Goal: Contribute content: Add original content to the website for others to see

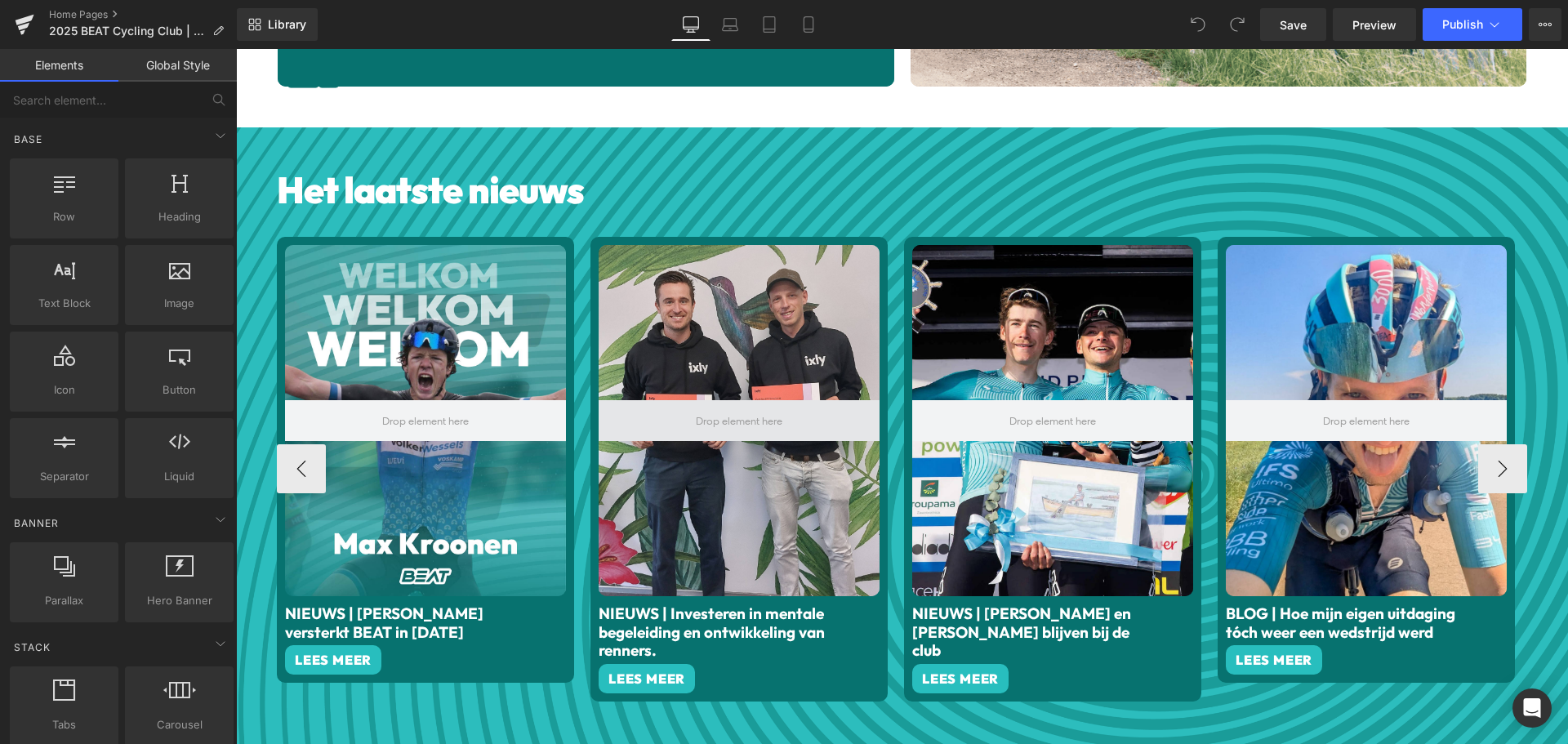
scroll to position [735, 0]
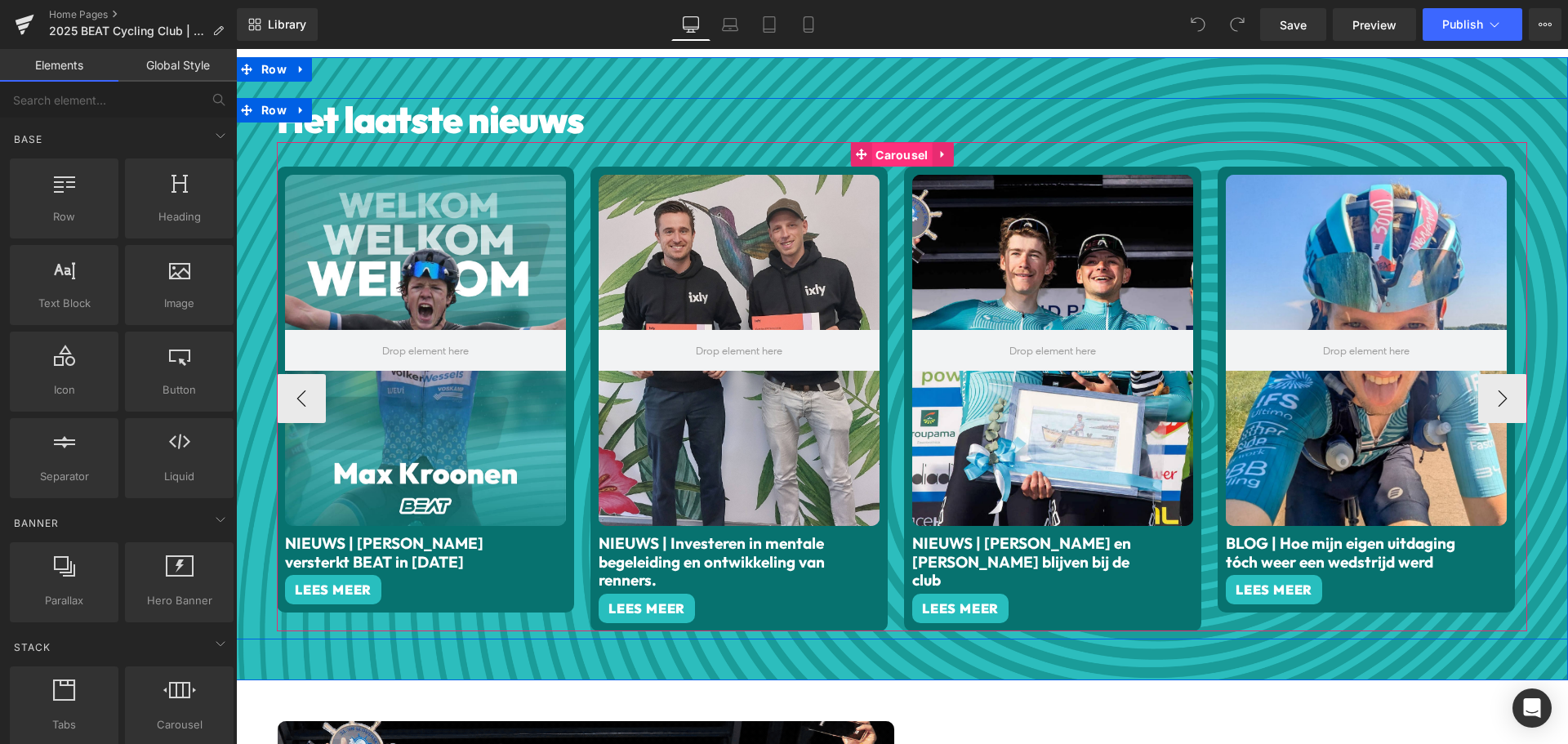
click at [906, 147] on span "Carousel" at bounding box center [902, 154] width 61 height 25
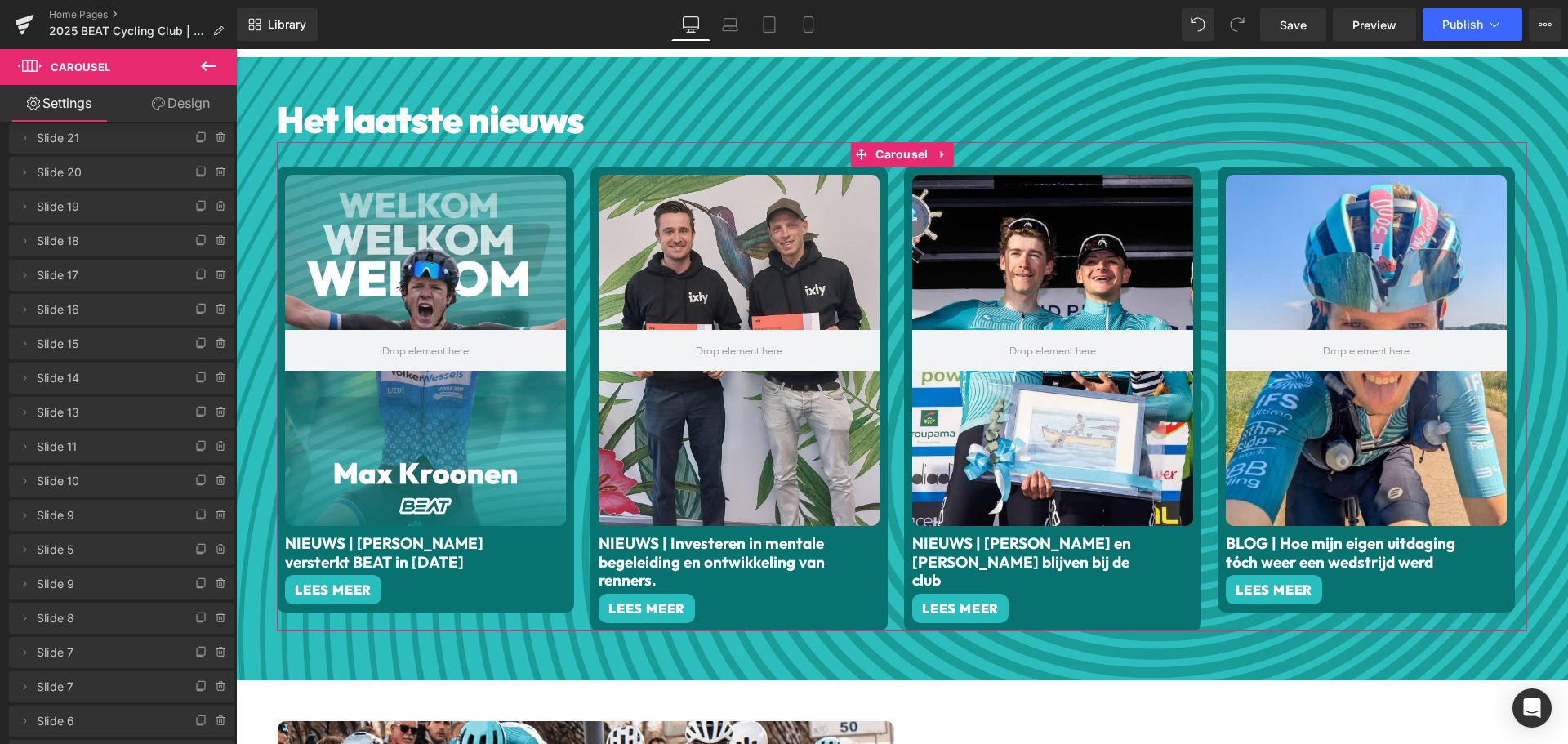
scroll to position [0, 0]
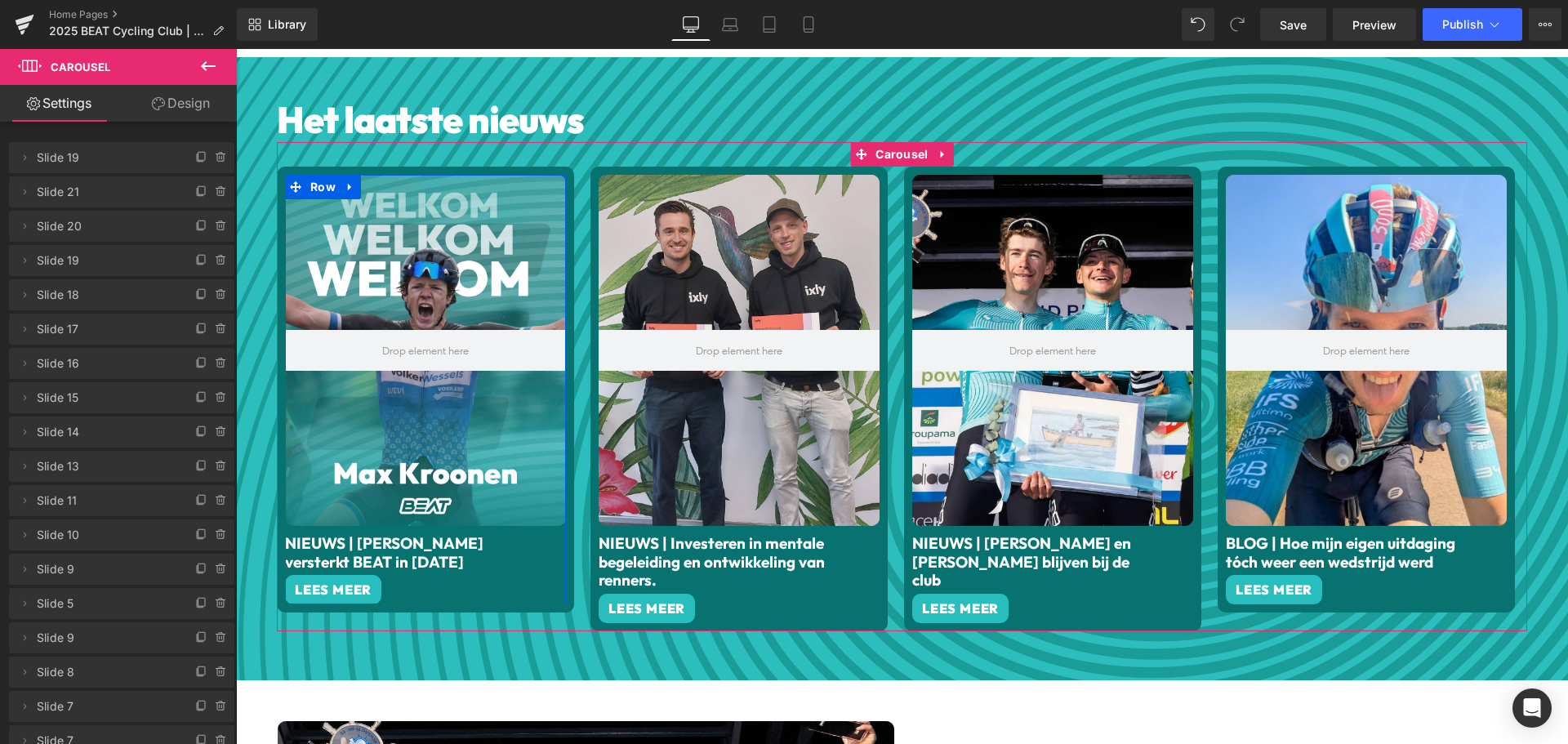
click at [72, 159] on span "Slide 19" at bounding box center [105, 158] width 138 height 31
click at [196, 156] on icon at bounding box center [201, 157] width 13 height 13
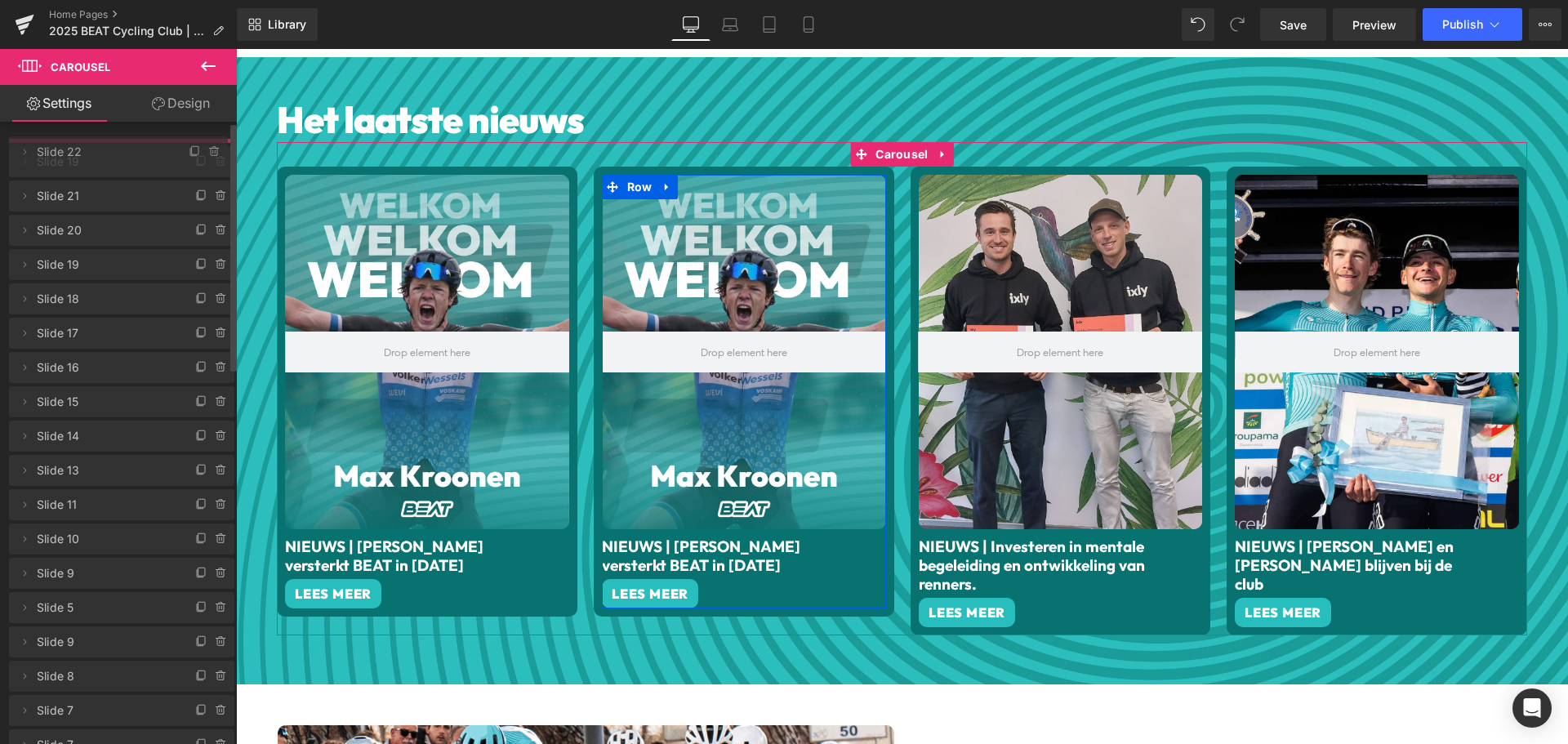
drag, startPoint x: 75, startPoint y: 194, endPoint x: 86, endPoint y: 153, distance: 42.4
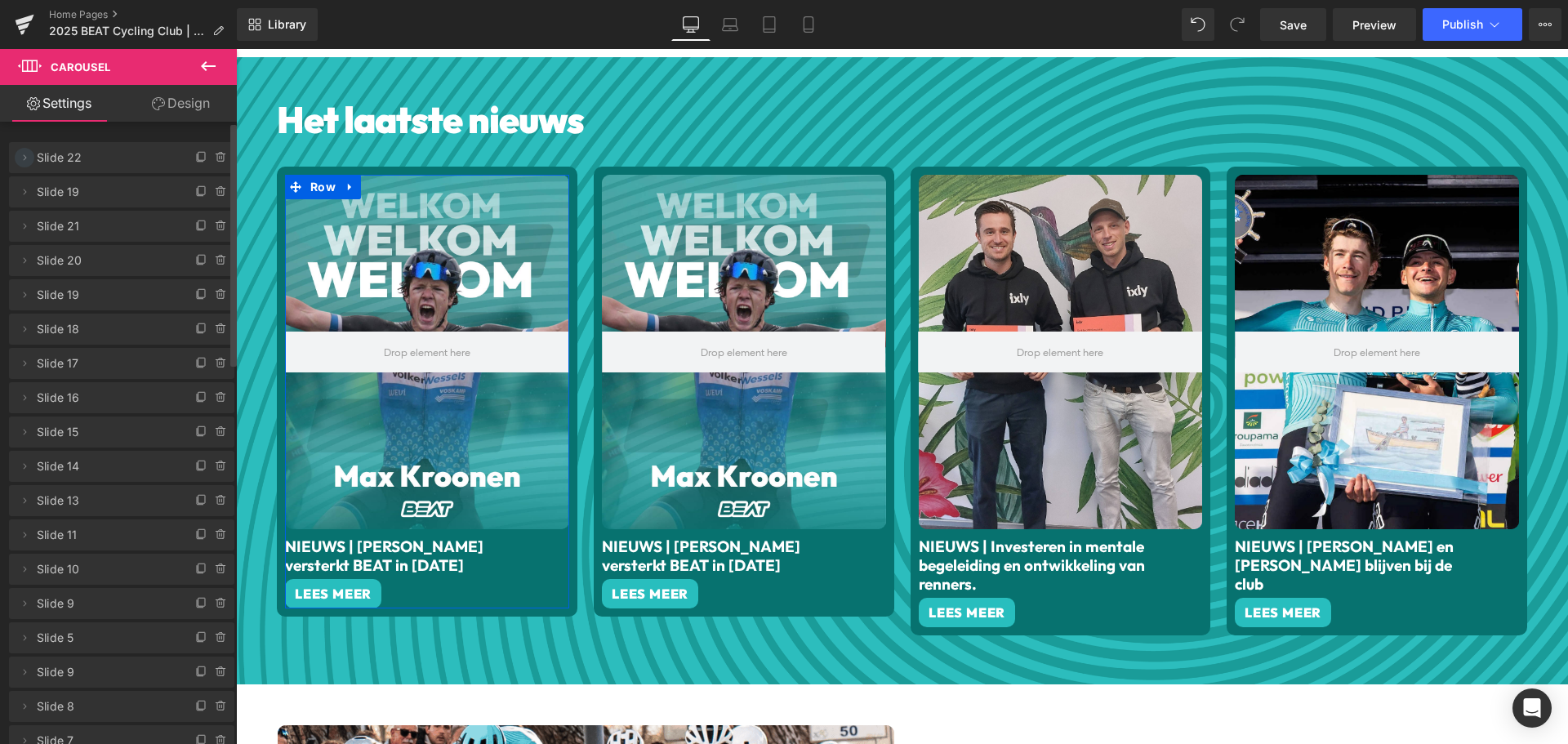
click at [27, 154] on icon at bounding box center [24, 157] width 13 height 13
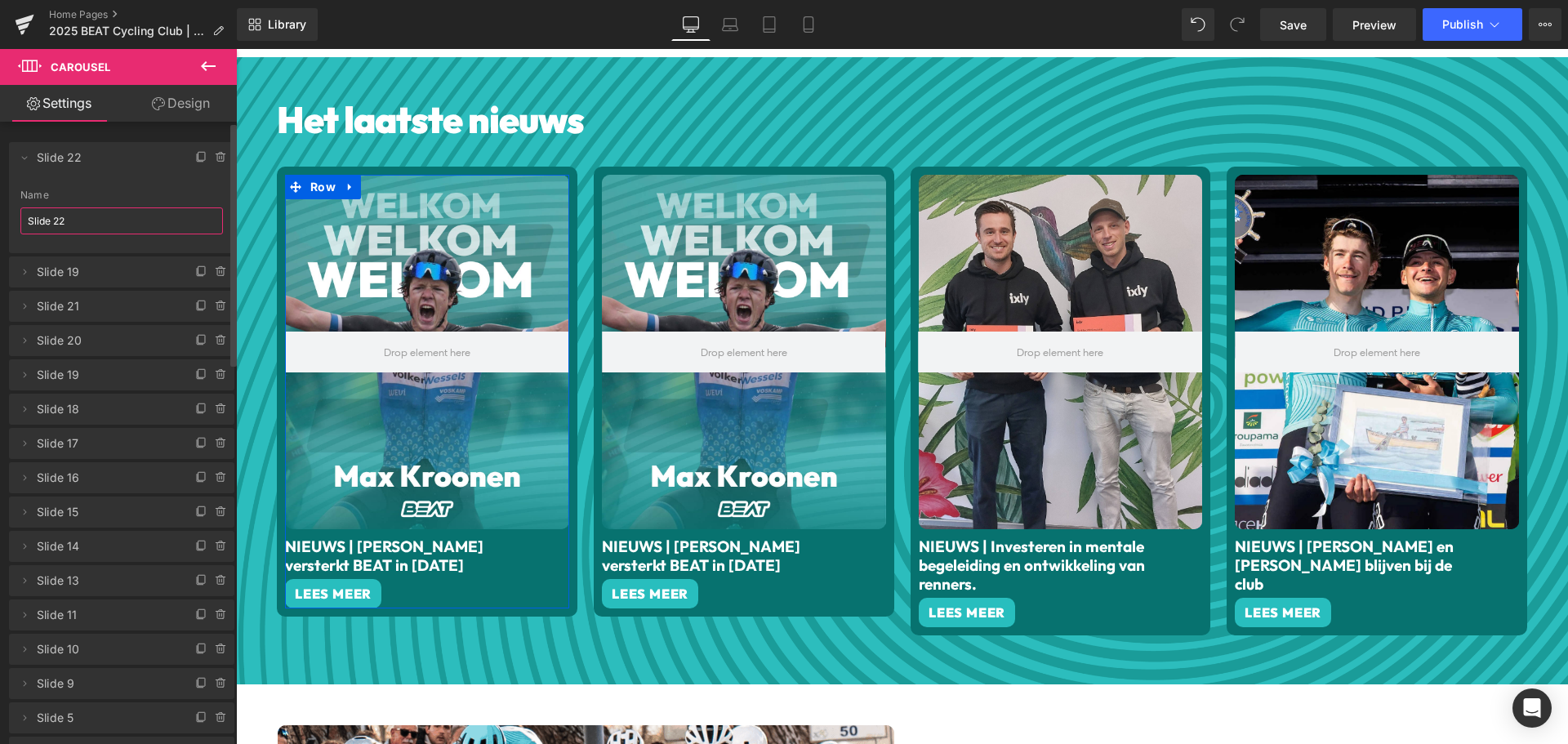
click at [68, 220] on input "Slide 22" at bounding box center [122, 220] width 202 height 27
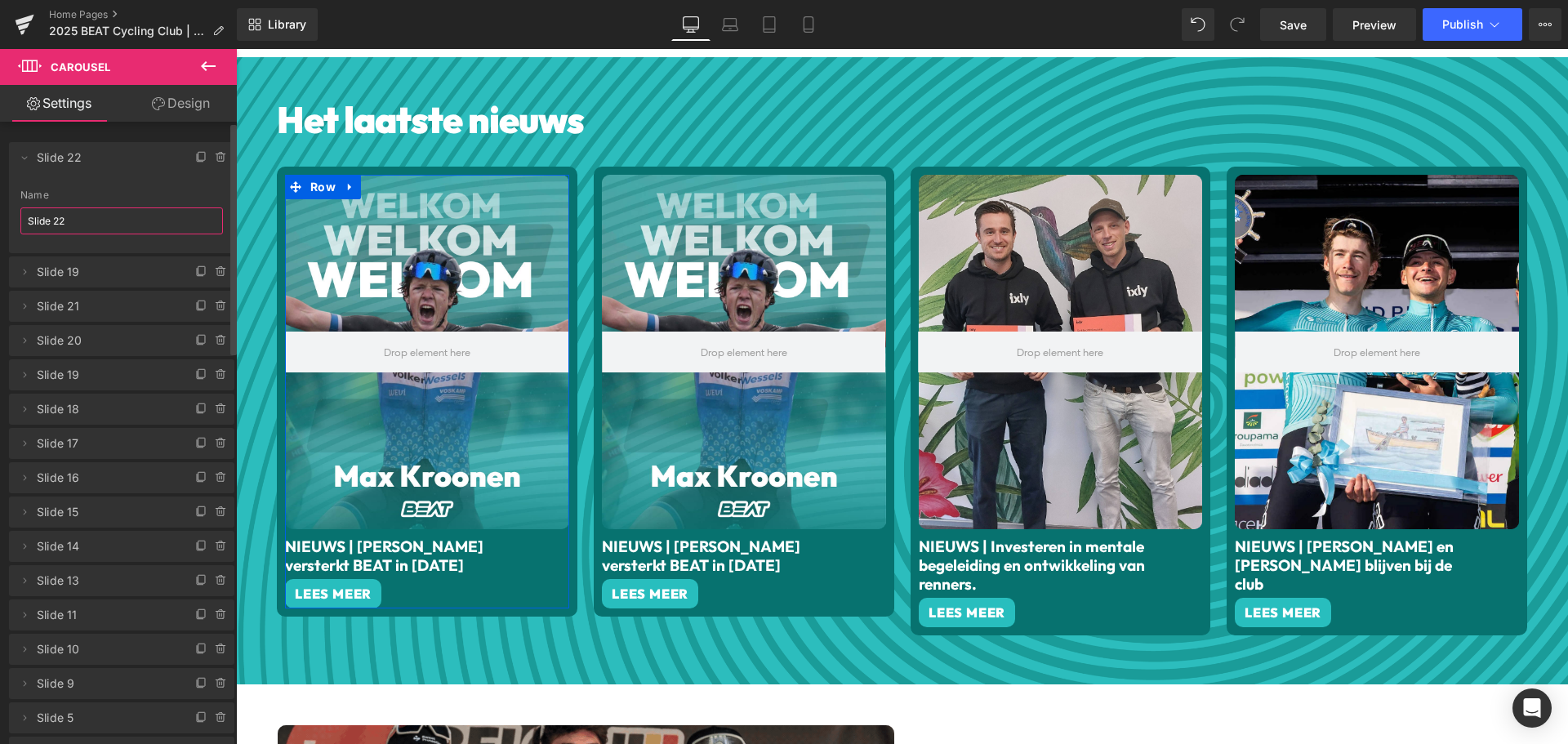
click at [57, 157] on span "Slide 22" at bounding box center [105, 158] width 138 height 31
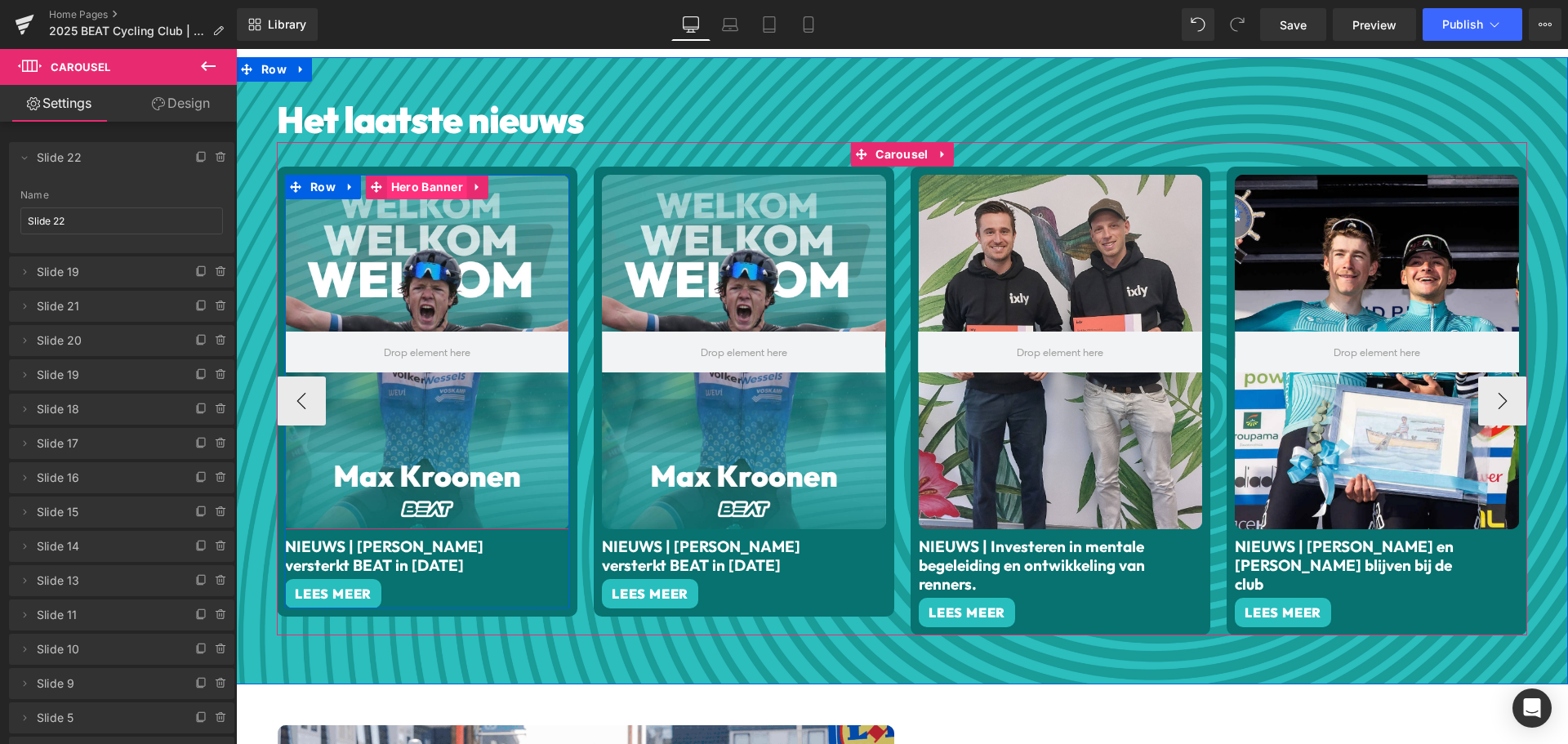
click at [417, 180] on span "Hero Banner" at bounding box center [426, 187] width 80 height 25
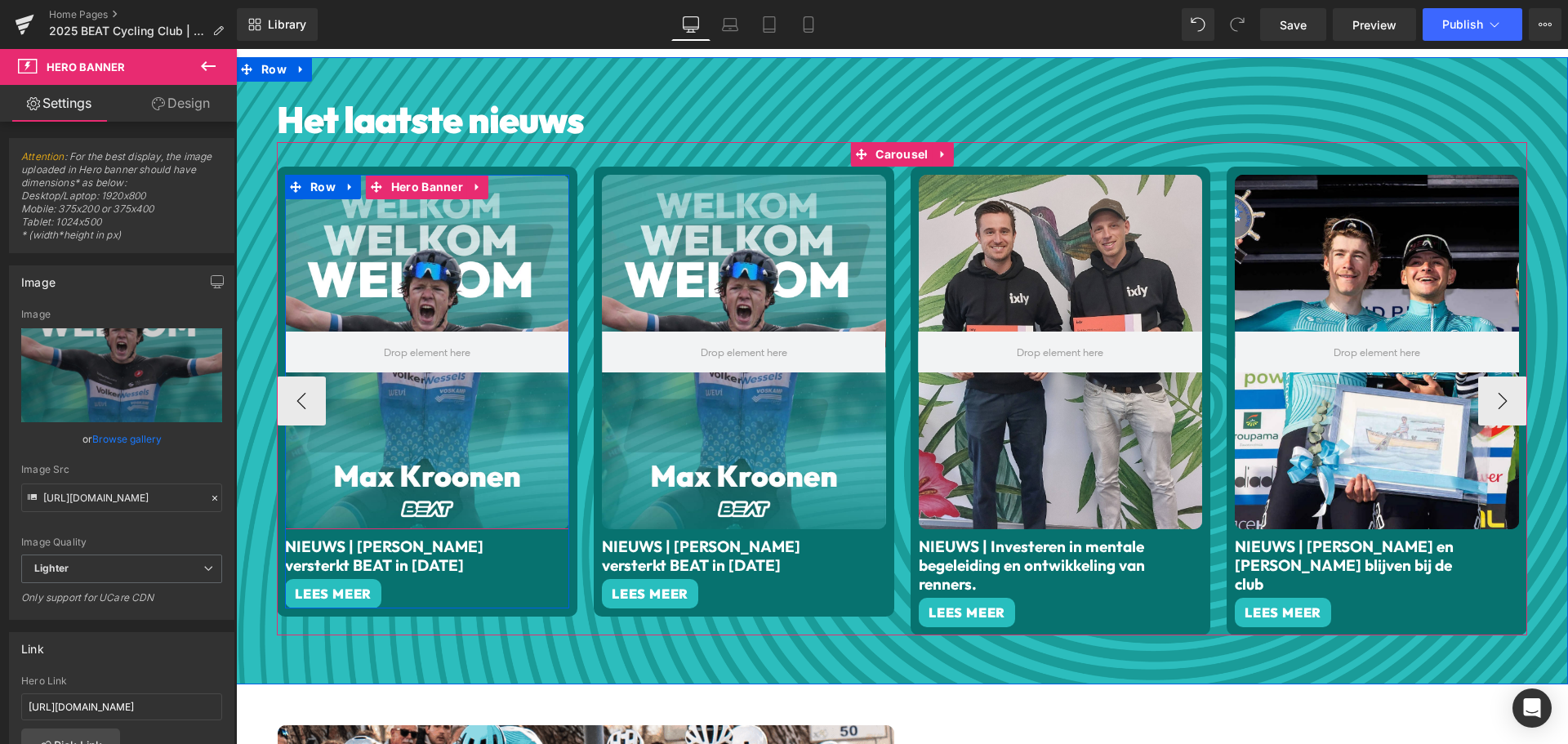
click at [415, 244] on div at bounding box center [426, 353] width 284 height 356
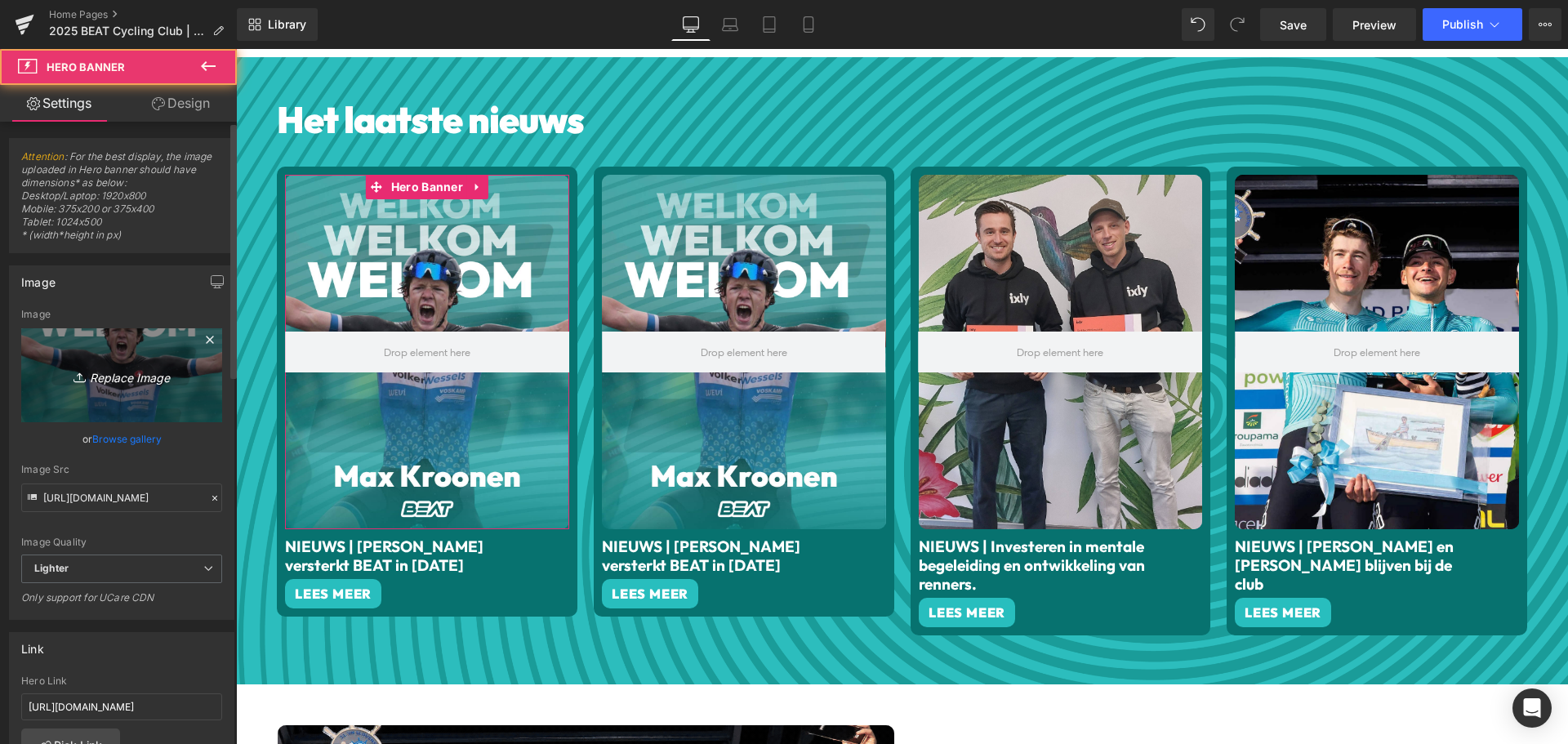
click at [140, 378] on icon "Replace Image" at bounding box center [121, 375] width 131 height 21
type input "C:\fakepath\BREAKING.png"
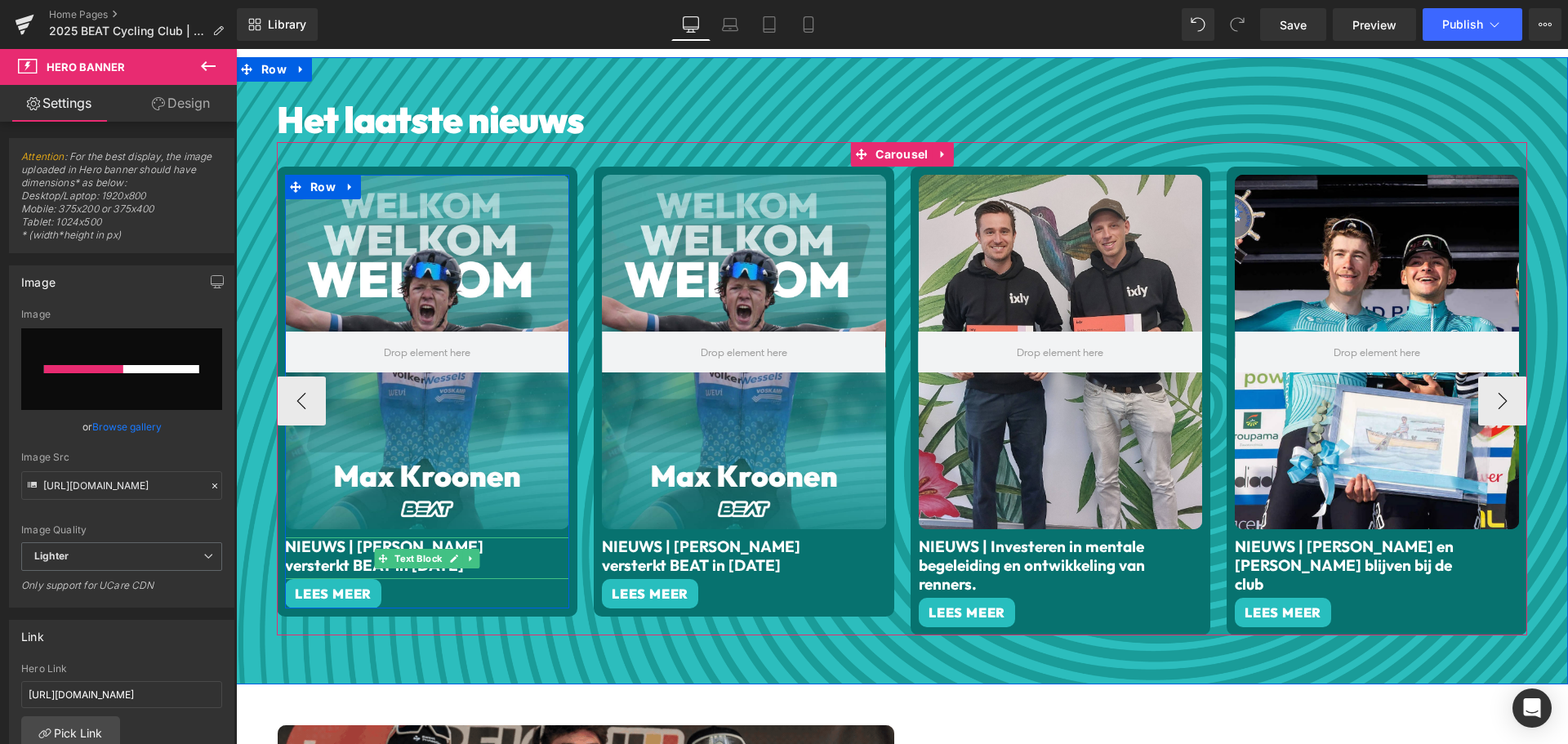
click at [346, 554] on font "NIEUWS | [PERSON_NAME] versterkt BEAT in [DATE]" at bounding box center [384, 555] width 198 height 38
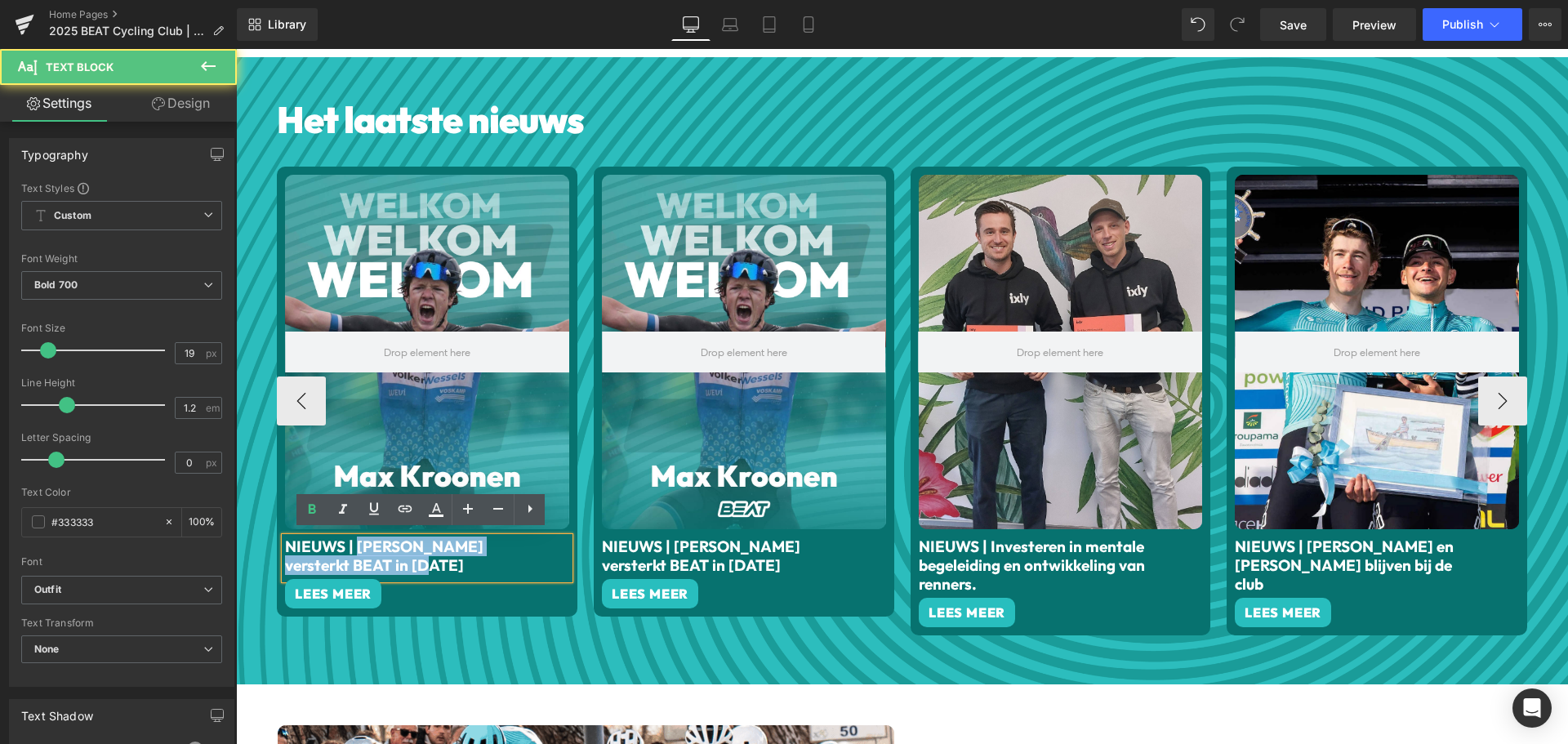
drag, startPoint x: 383, startPoint y: 562, endPoint x: 354, endPoint y: 543, distance: 34.7
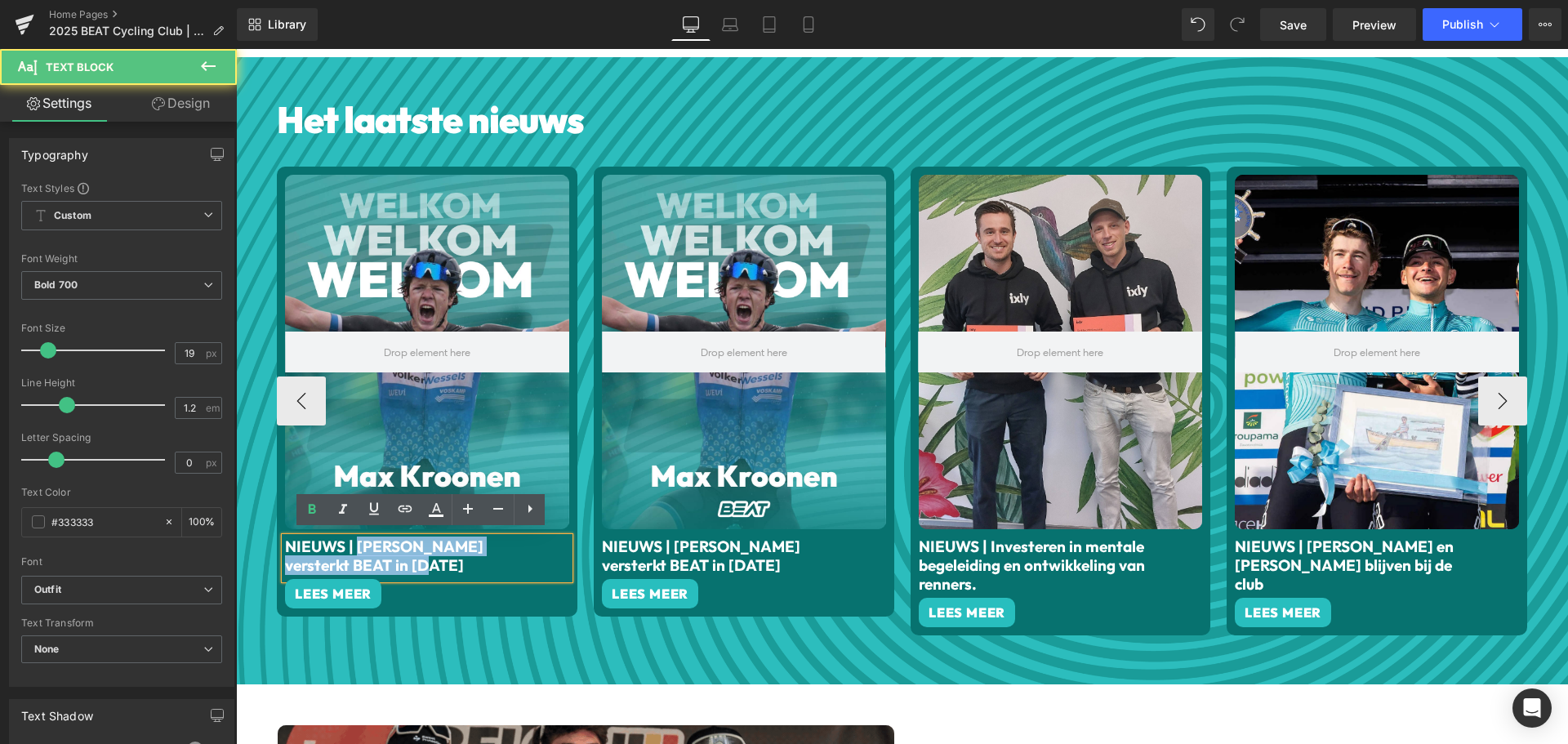
click at [354, 543] on p "NIEUWS | [PERSON_NAME] versterkt BEAT in [DATE]" at bounding box center [407, 556] width 244 height 37
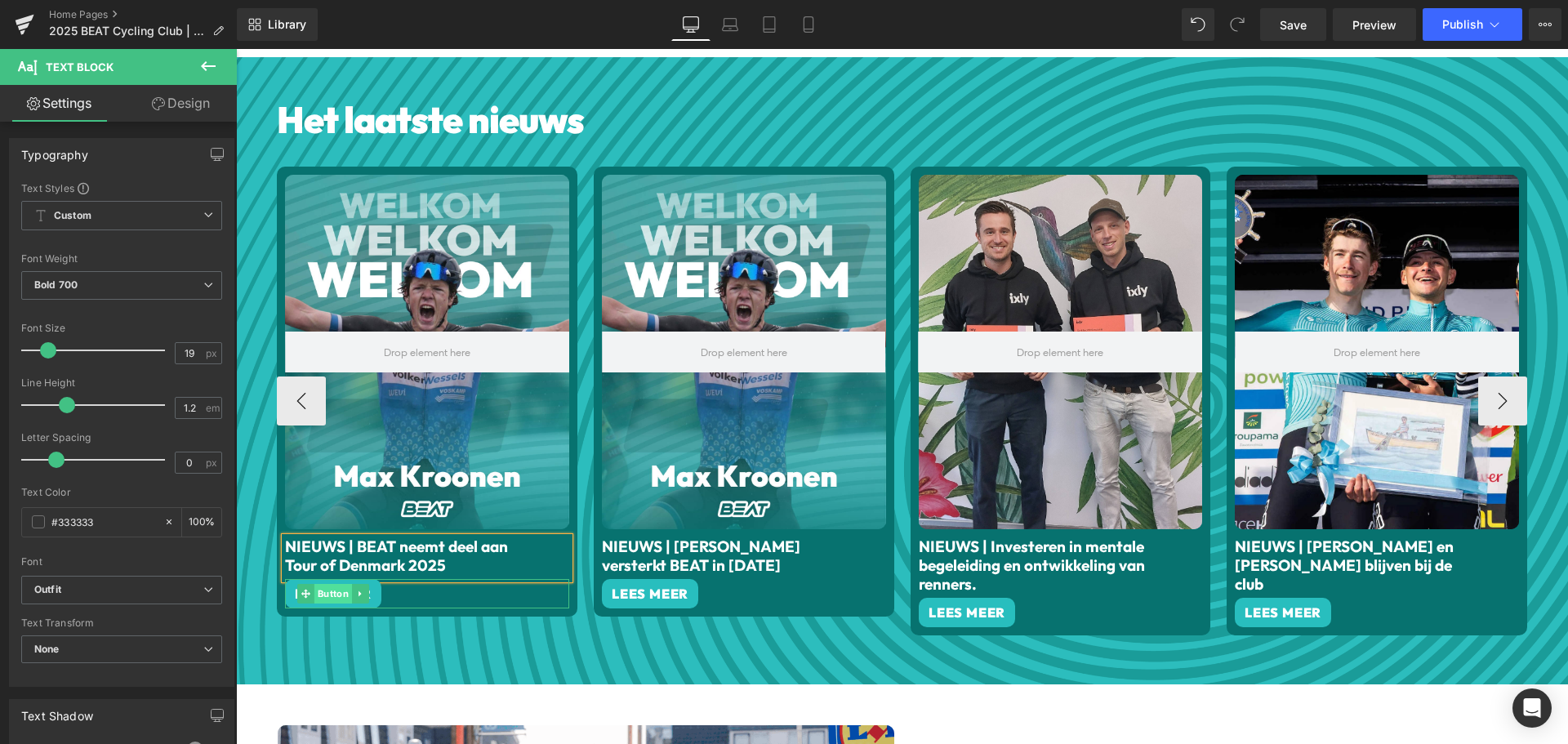
click at [344, 588] on span "Button" at bounding box center [333, 594] width 37 height 20
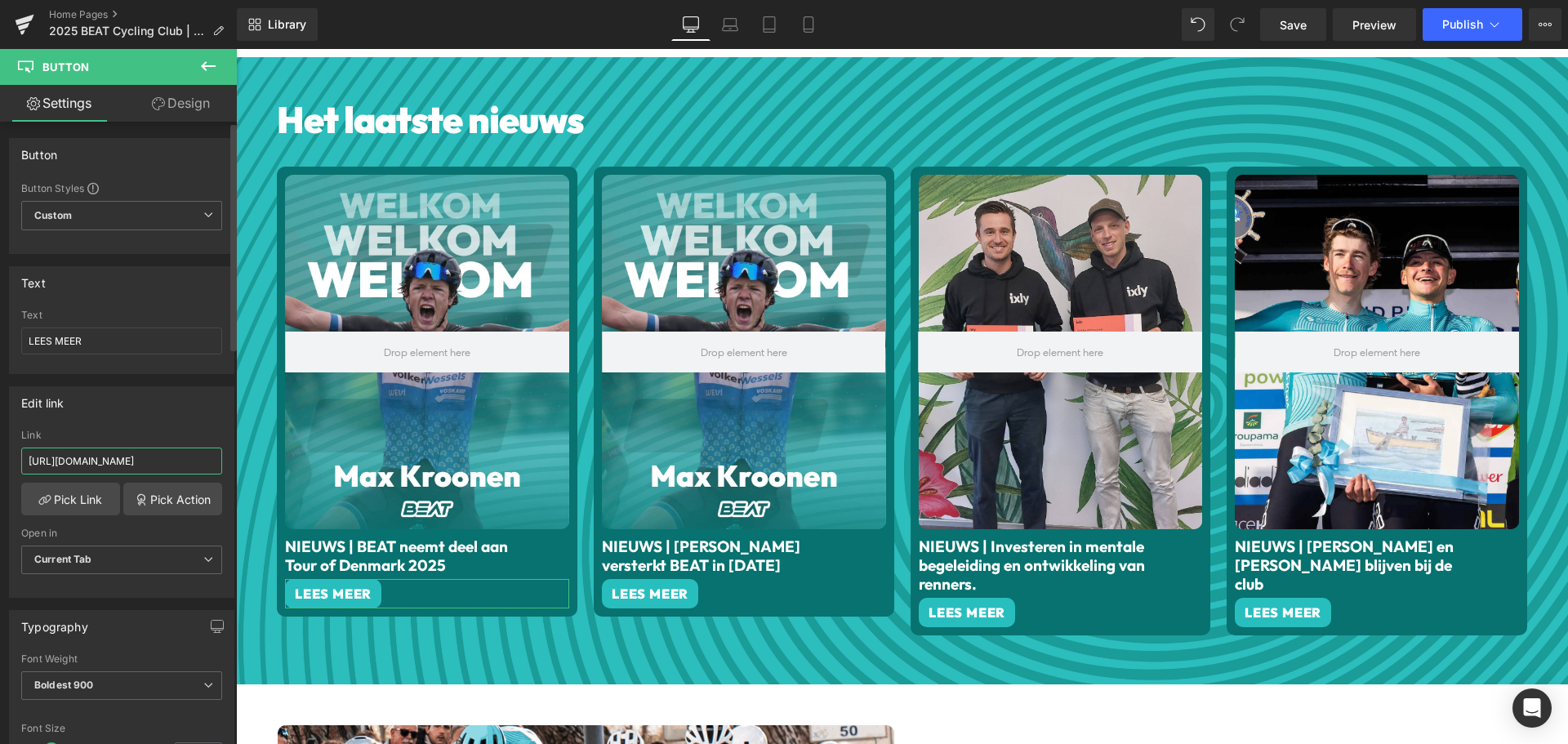
click at [92, 463] on input "[URL][DOMAIN_NAME]" at bounding box center [122, 461] width 201 height 27
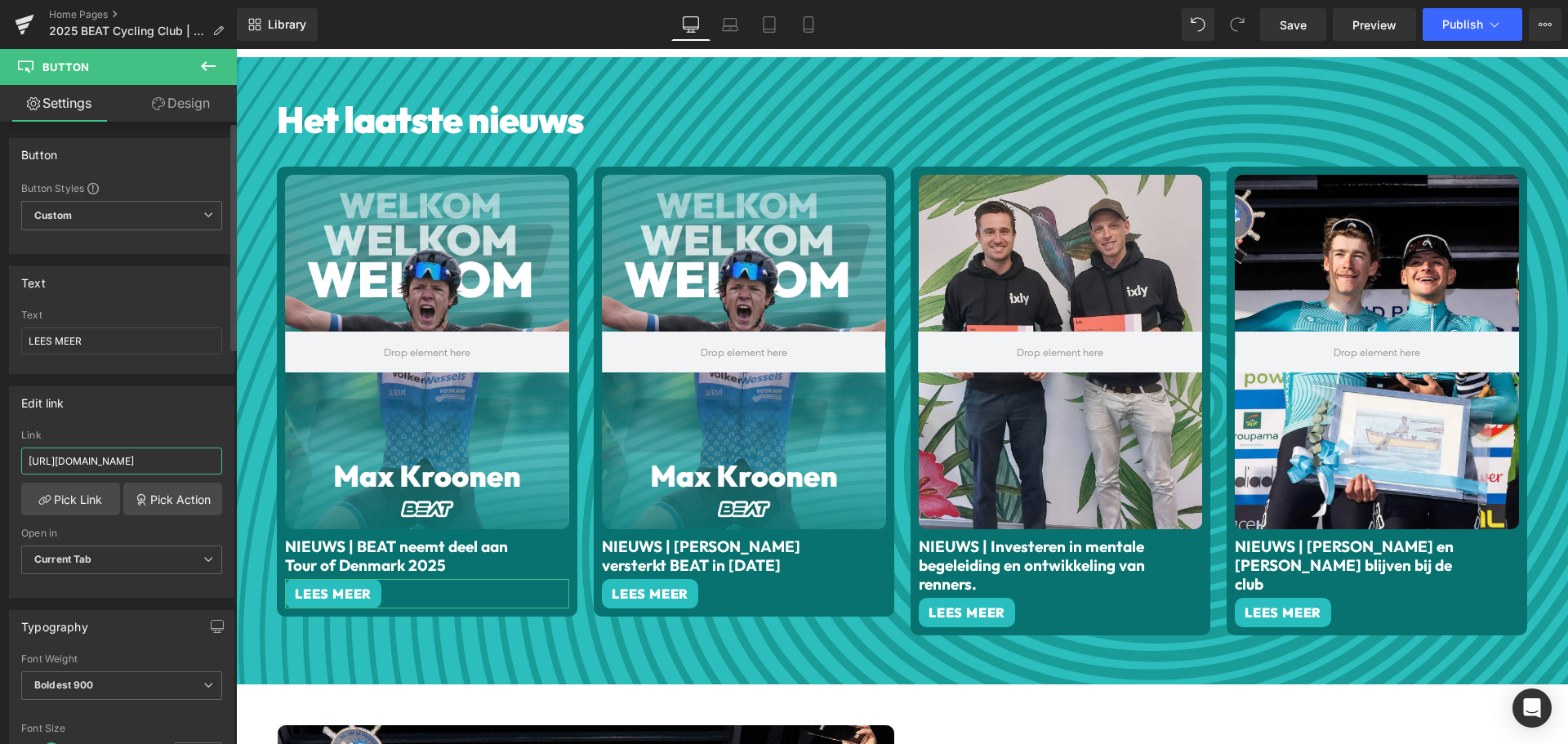
click at [172, 464] on input "[URL][DOMAIN_NAME]" at bounding box center [122, 461] width 201 height 27
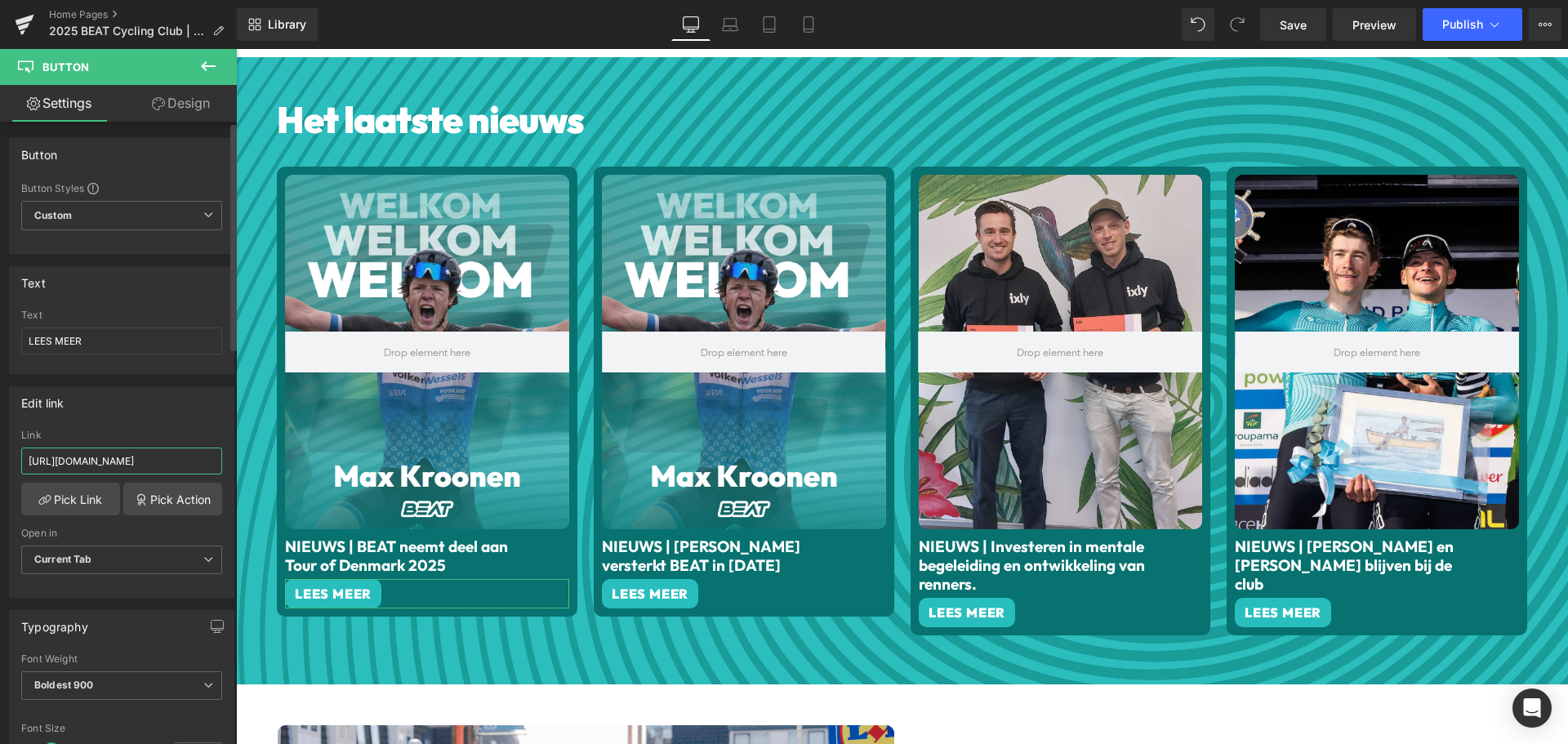
type input "[URL][DOMAIN_NAME]"
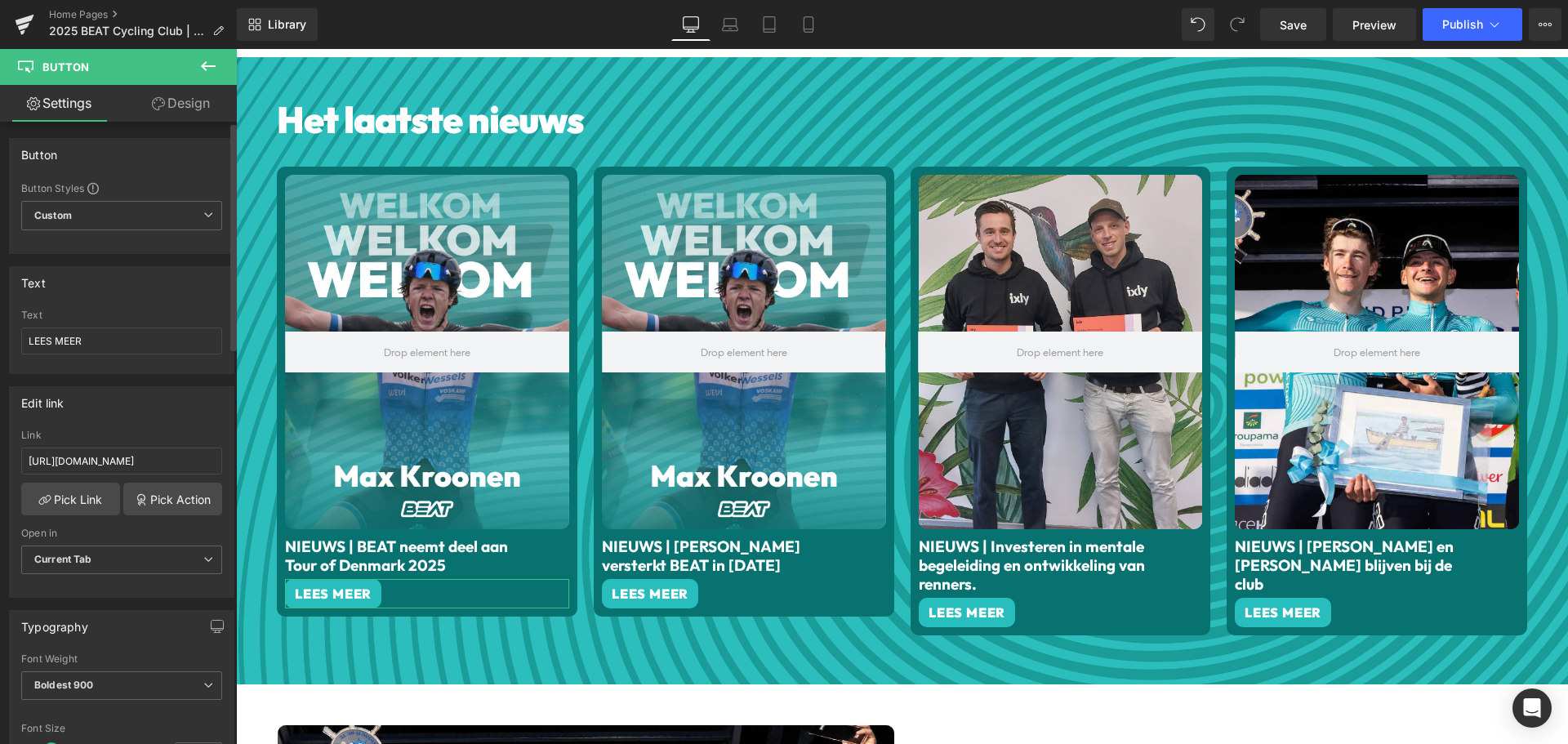
click at [176, 417] on div "Edit link" at bounding box center [122, 403] width 224 height 31
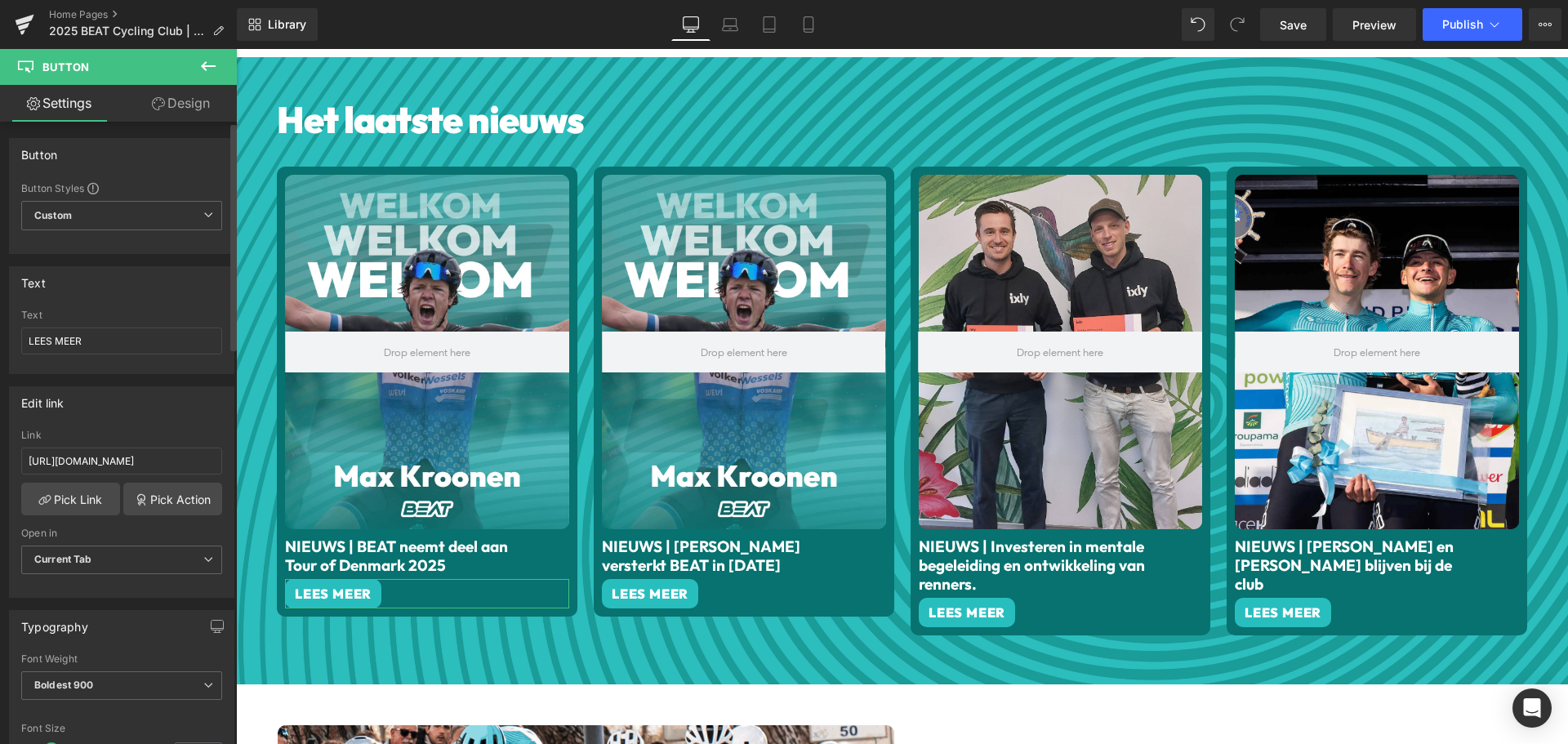
scroll to position [0, 0]
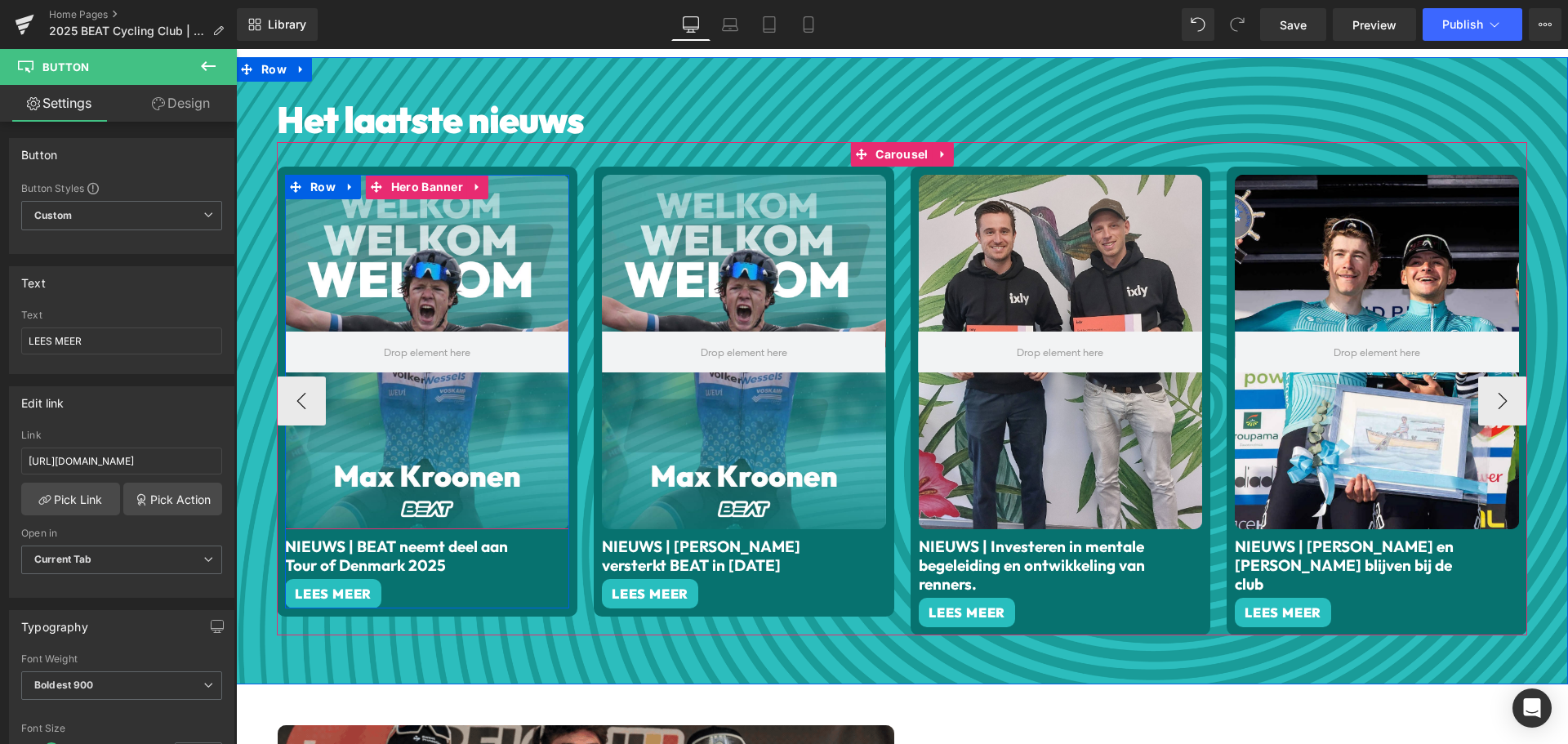
click at [425, 397] on div at bounding box center [426, 353] width 284 height 356
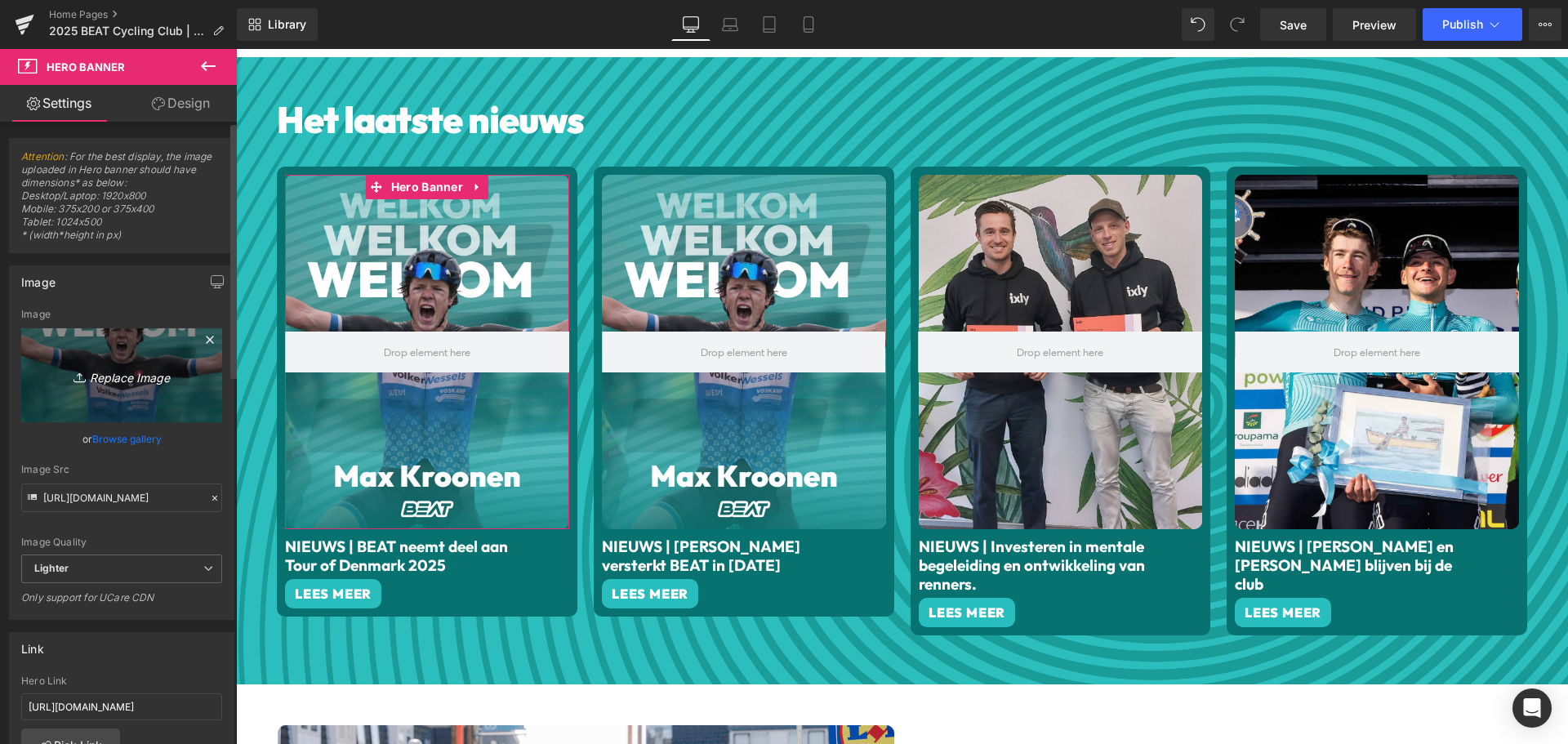
click at [135, 385] on icon "Replace Image" at bounding box center [121, 375] width 131 height 21
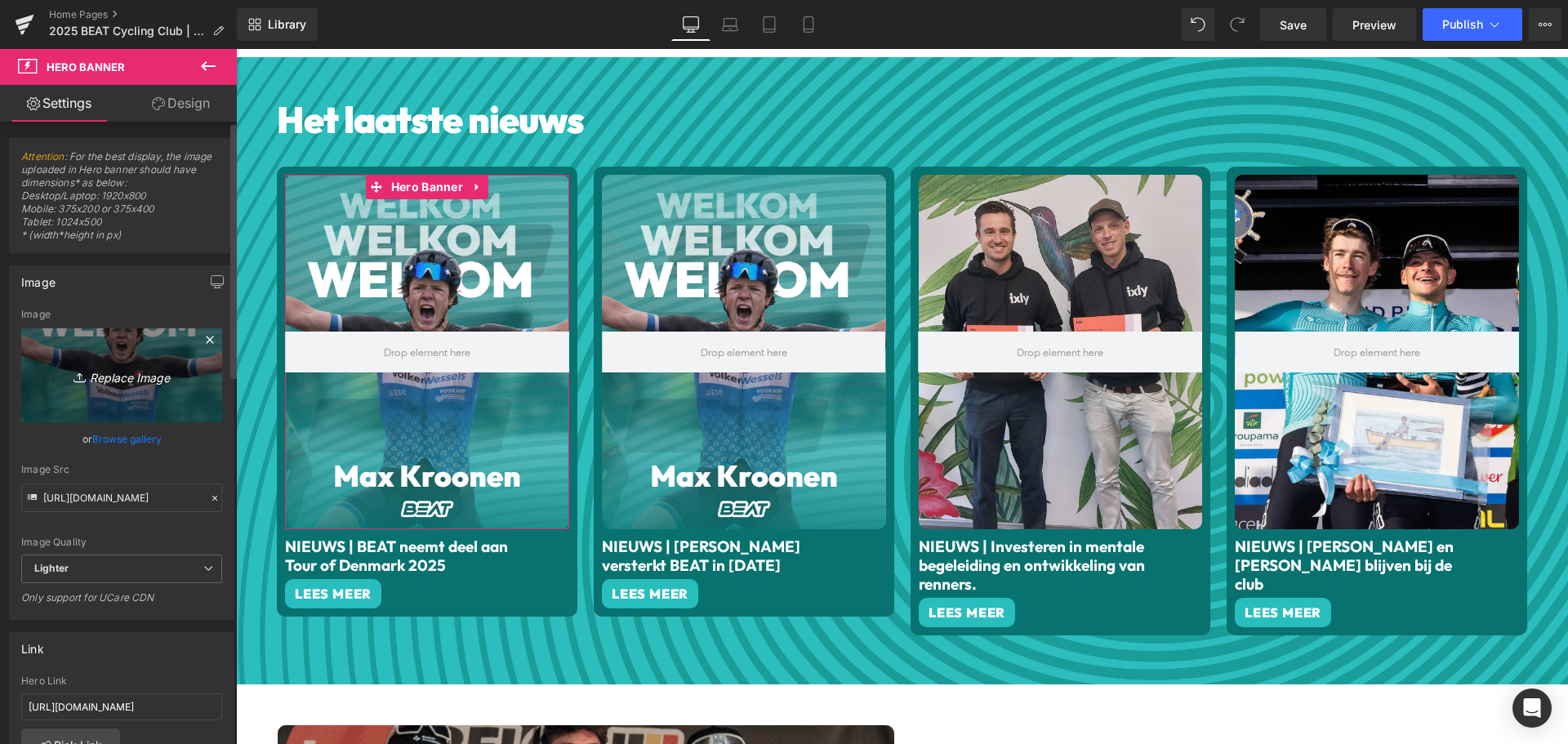
type input "C:\fakepath\BREAKING.png"
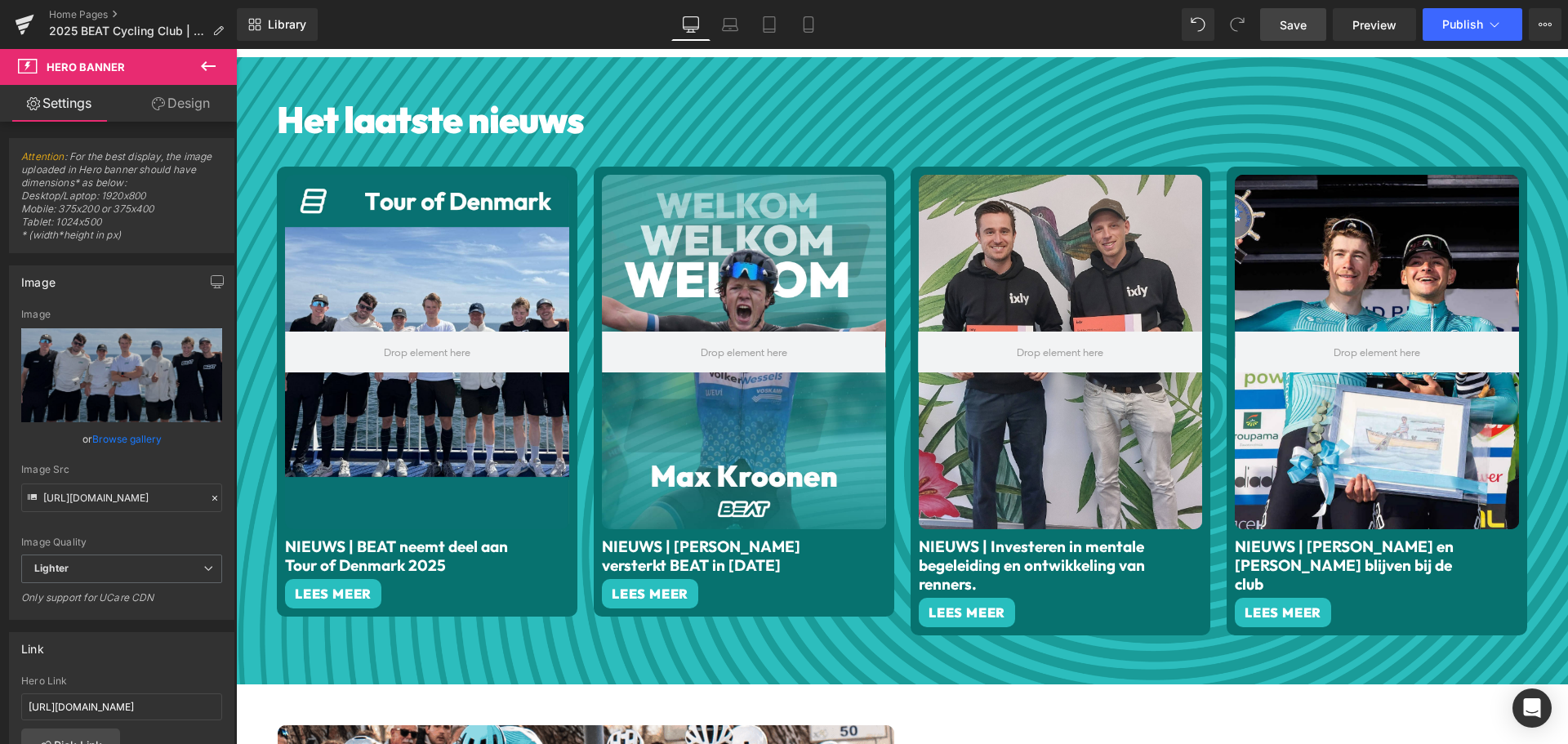
click at [1297, 26] on span "Save" at bounding box center [1293, 25] width 27 height 17
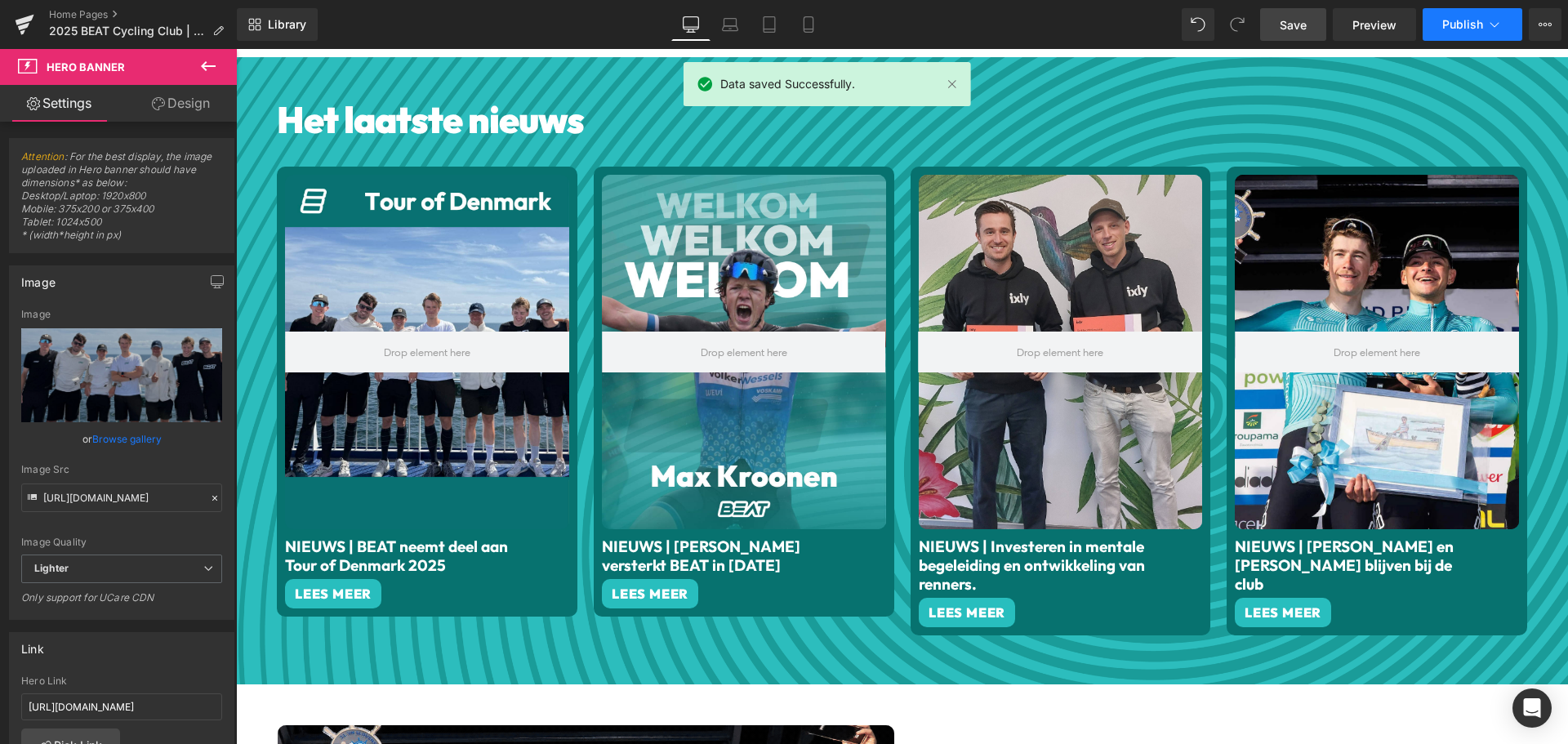
click at [1481, 23] on span "Publish" at bounding box center [1463, 24] width 41 height 13
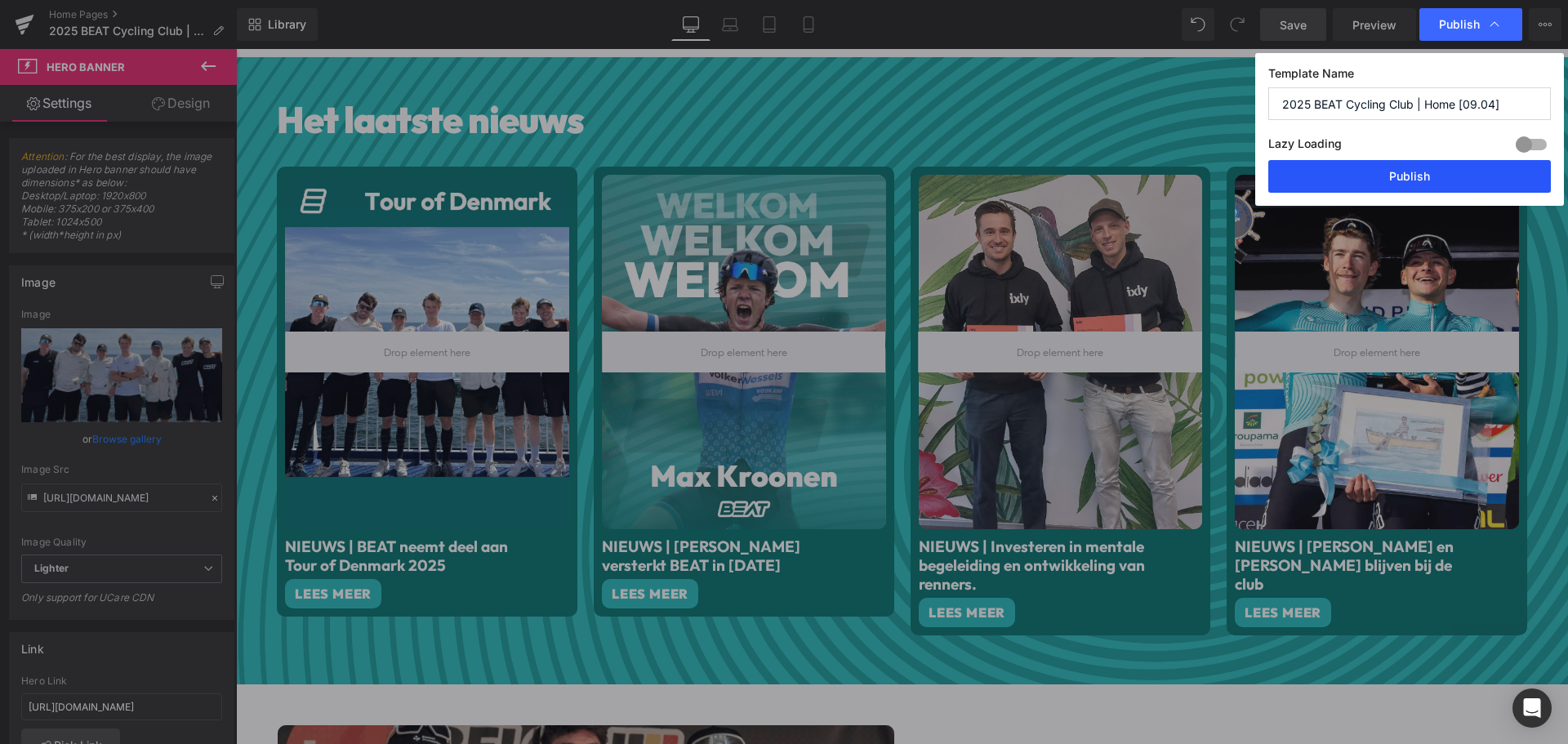
click at [1329, 178] on button "Publish" at bounding box center [1410, 176] width 283 height 32
